Goal: Browse casually

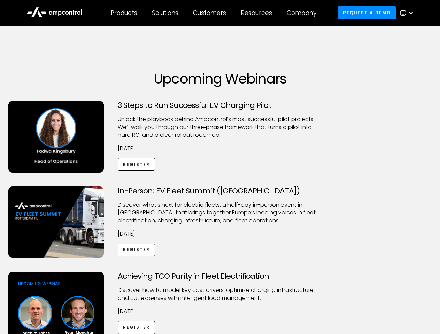
click at [214, 13] on div "Customers" at bounding box center [209, 13] width 33 height 8
click at [124, 13] on div "Products" at bounding box center [124, 13] width 26 height 8
click at [165, 13] on div "Solutions" at bounding box center [165, 13] width 26 height 8
click at [211, 13] on div "Customers" at bounding box center [209, 13] width 33 height 8
click at [258, 13] on div "Resources" at bounding box center [256, 13] width 31 height 8
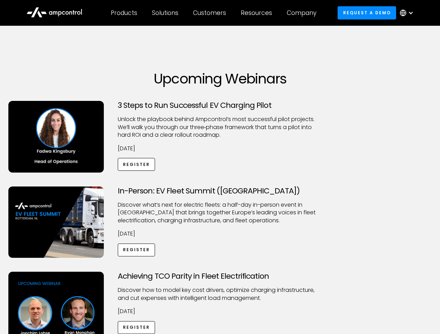
click at [304, 13] on div "Company" at bounding box center [302, 13] width 30 height 8
click at [408, 13] on div at bounding box center [411, 13] width 6 height 6
